Goal: Obtain resource: Download file/media

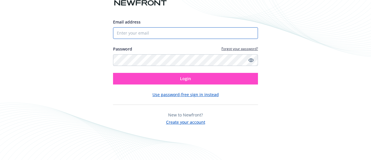
type input "[PERSON_NAME][EMAIL_ADDRESS][DOMAIN_NAME]"
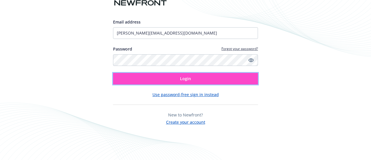
click at [152, 81] on button "Login" at bounding box center [185, 79] width 145 height 12
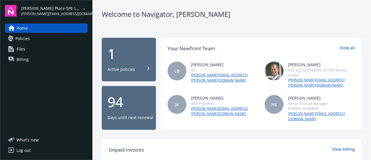
click at [39, 9] on span "[PERSON_NAME] Place SPE LLC" at bounding box center [50, 8] width 59 height 6
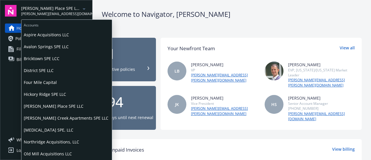
click at [55, 57] on span "Bricktown SPE LCC" at bounding box center [67, 58] width 86 height 12
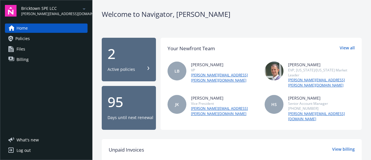
click at [139, 59] on div "2 Active policies" at bounding box center [129, 60] width 43 height 26
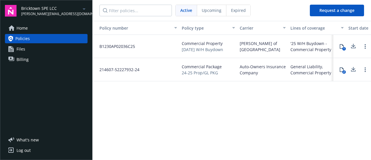
click at [83, 8] on icon "arrowDropDown" at bounding box center [84, 9] width 7 height 7
click at [142, 99] on div "Policy number Policy type Carrier Lines of coverage Start date End date Total c…" at bounding box center [231, 90] width 279 height 138
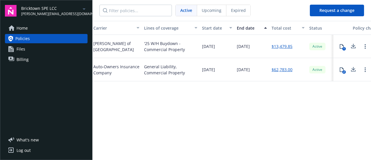
scroll to position [0, 147]
click at [352, 48] on icon at bounding box center [353, 47] width 5 height 1
drag, startPoint x: 294, startPoint y: 48, endPoint x: 269, endPoint y: 47, distance: 25.5
click at [269, 47] on div "$13,479.85" at bounding box center [288, 46] width 38 height 23
copy link "$13,479.85"
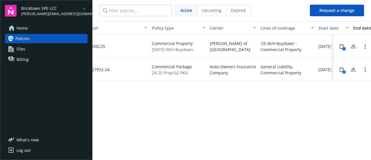
scroll to position [0, 30]
